Goal: Task Accomplishment & Management: Manage account settings

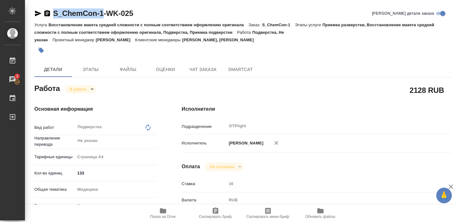
scroll to position [135, 0]
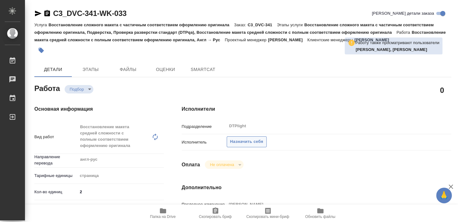
click at [258, 140] on span "Назначить себя" at bounding box center [246, 141] width 33 height 7
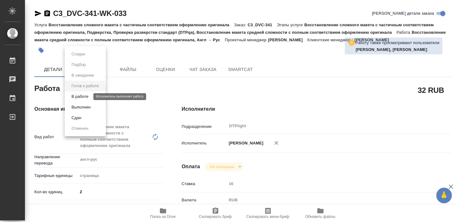
click at [82, 98] on button "В работе" at bounding box center [80, 96] width 21 height 7
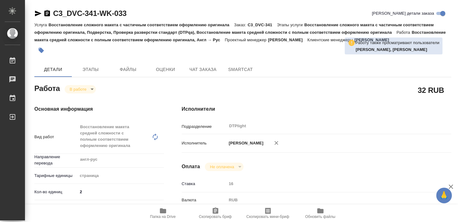
type textarea "x"
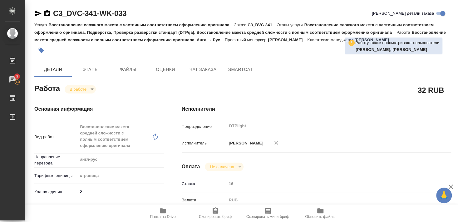
type textarea "x"
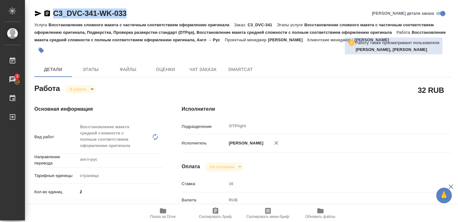
type textarea "x"
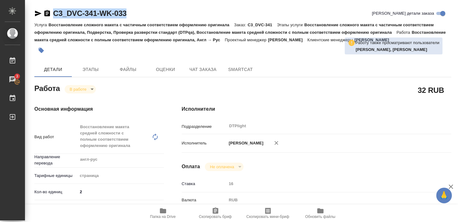
drag, startPoint x: 57, startPoint y: 18, endPoint x: 140, endPoint y: 14, distance: 83.2
click at [140, 14] on div "C3_DVC-341-WK-033 Кратко детали заказа" at bounding box center [242, 13] width 417 height 10
copy link "C3_DVC-341-WK-033"
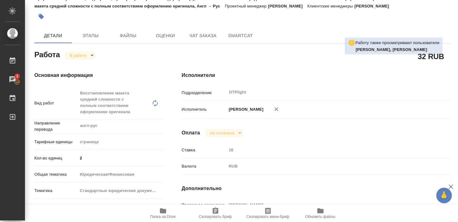
type textarea "x"
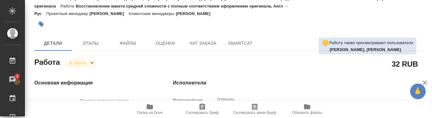
type textarea "x"
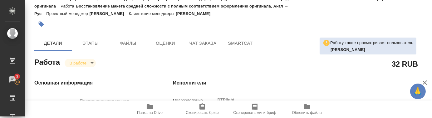
type textarea "x"
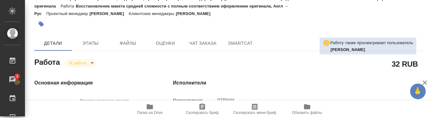
type textarea "x"
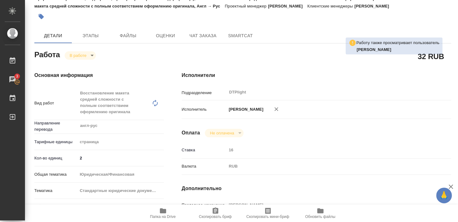
type textarea "x"
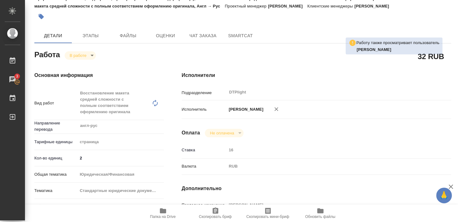
click at [160, 211] on icon "button" at bounding box center [162, 210] width 7 height 7
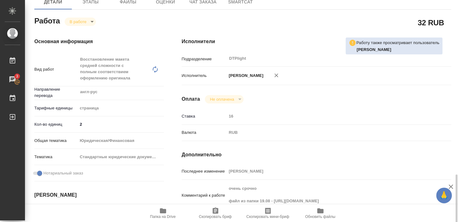
scroll to position [169, 0]
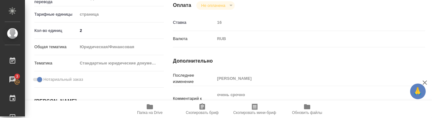
type textarea "x"
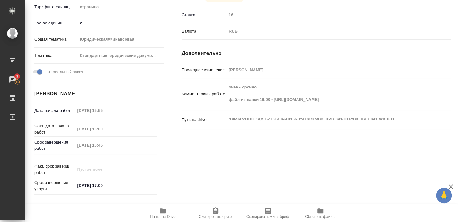
type textarea "x"
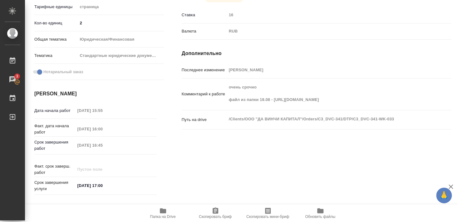
click at [167, 212] on span "Папка на Drive" at bounding box center [163, 213] width 45 height 12
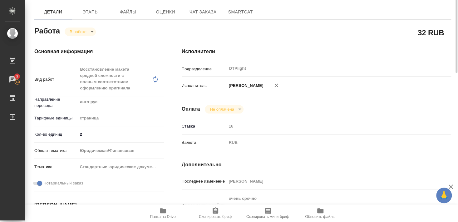
scroll to position [24, 0]
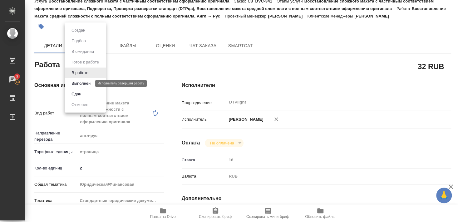
click at [80, 83] on button "Выполнен" at bounding box center [81, 83] width 23 height 7
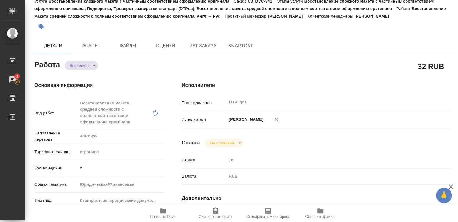
type textarea "x"
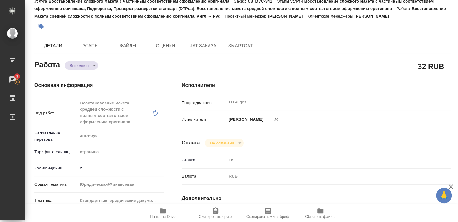
type textarea "x"
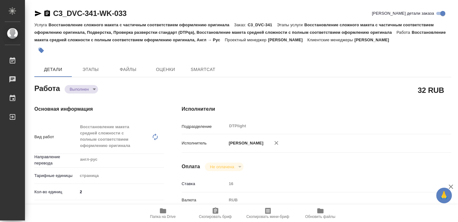
type textarea "x"
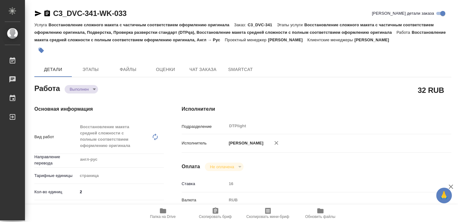
type textarea "x"
